Goal: Task Accomplishment & Management: Manage account settings

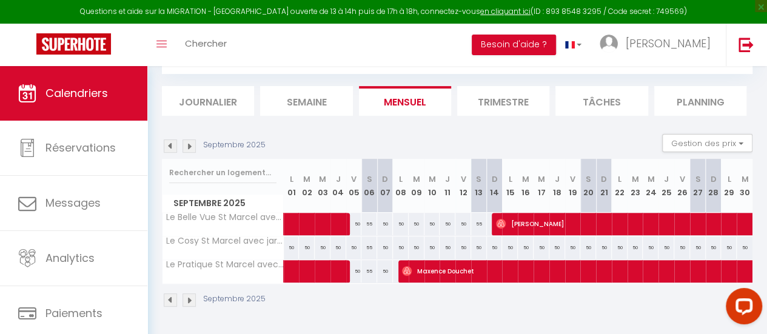
click at [170, 140] on img at bounding box center [170, 146] width 13 height 13
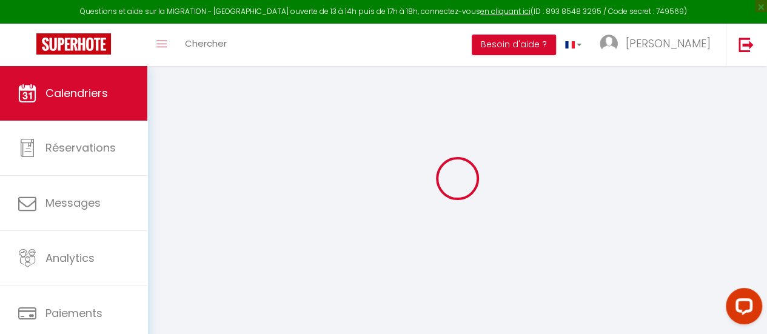
select select
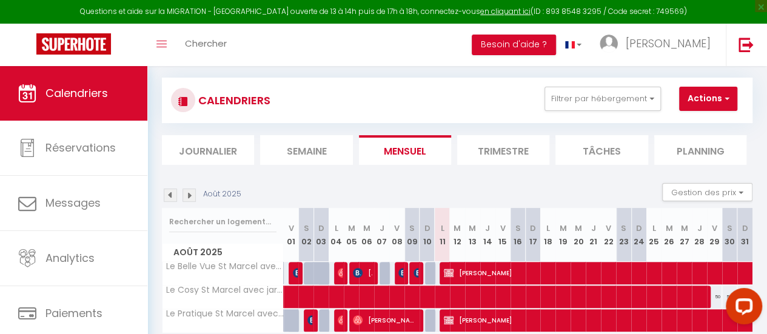
scroll to position [123, 0]
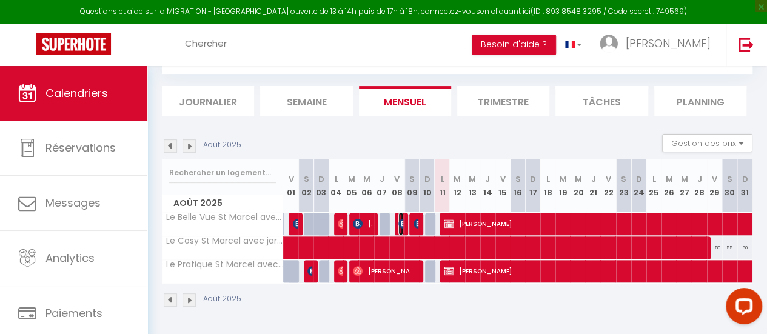
click at [400, 219] on img at bounding box center [404, 224] width 10 height 10
select select "OK"
select select "0"
select select "1"
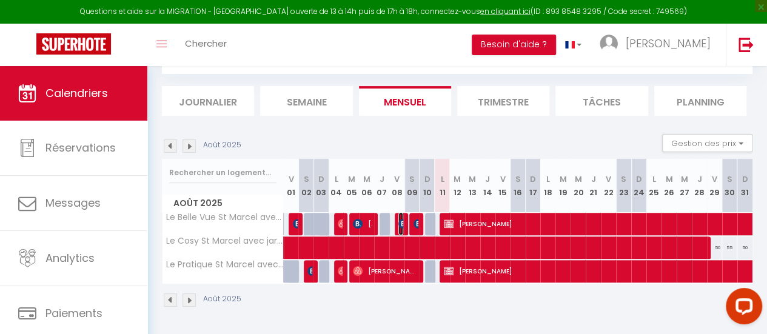
select select "1"
select select
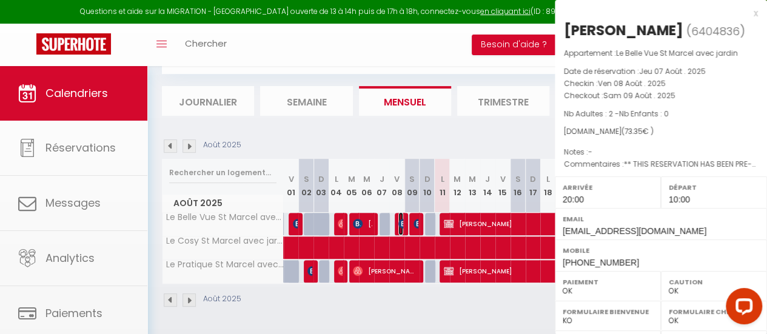
select select "40703"
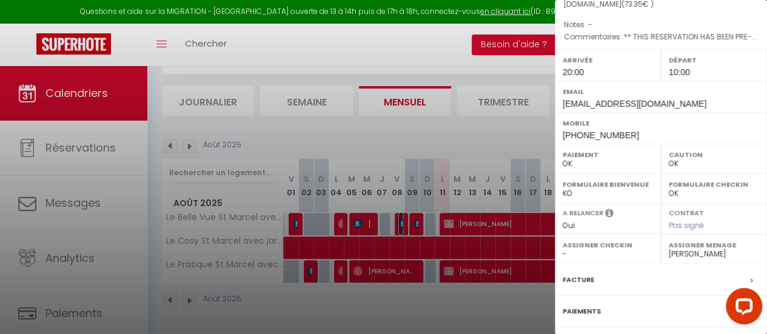
scroll to position [0, 0]
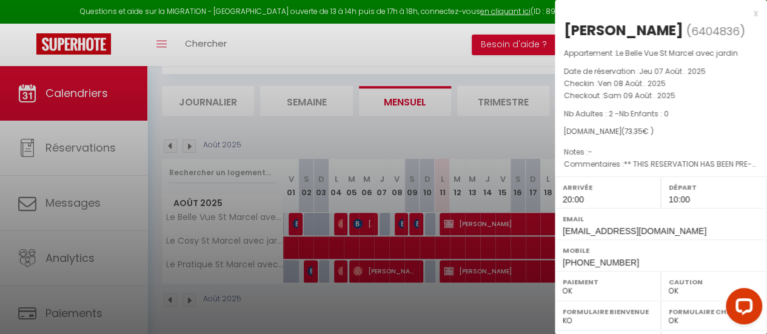
click at [746, 15] on div "x" at bounding box center [656, 13] width 203 height 15
